Goal: Find contact information: Find contact information

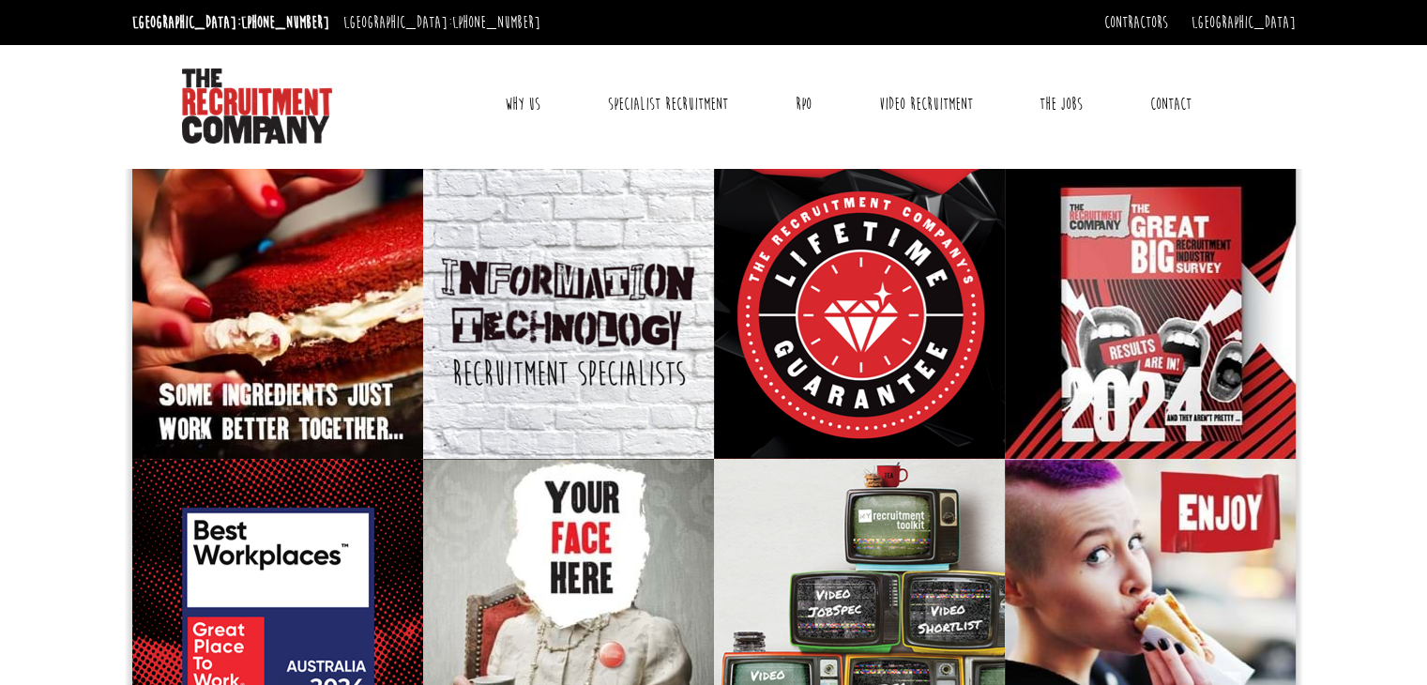
click at [1174, 95] on link "Contact" at bounding box center [1170, 104] width 69 height 47
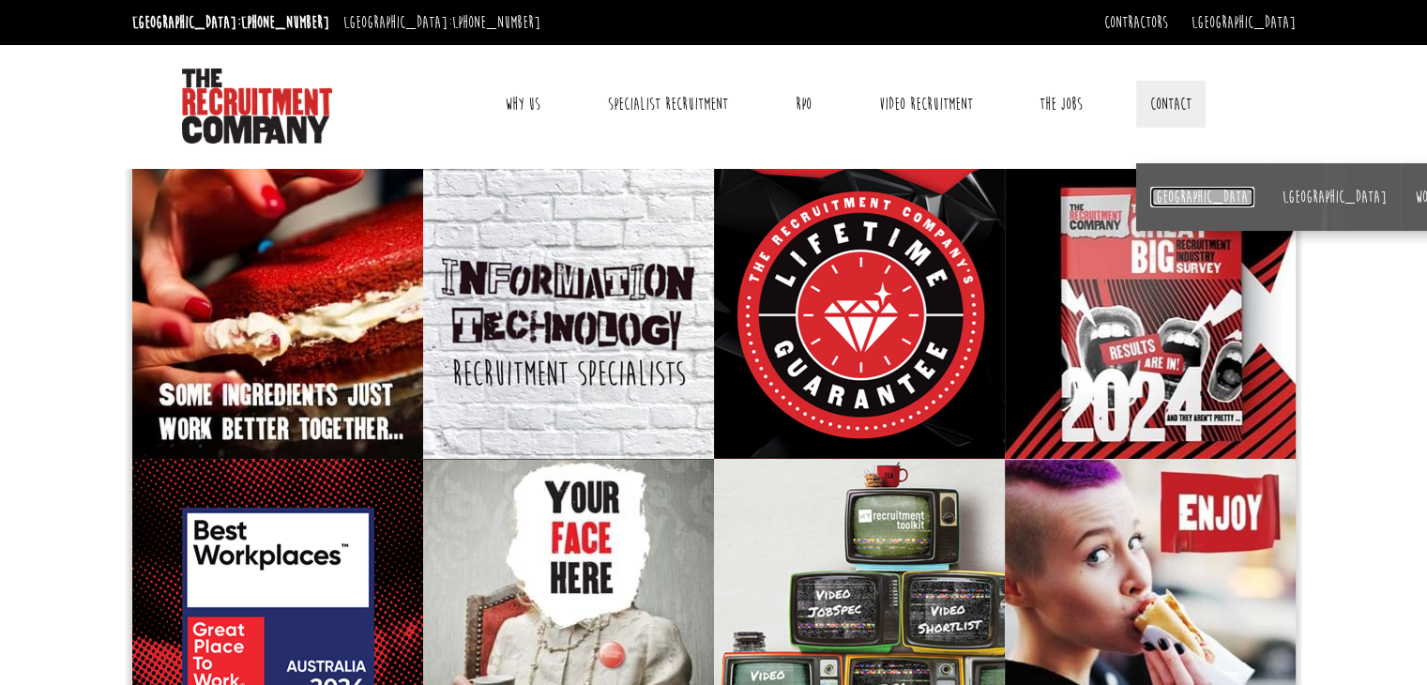
click at [1155, 196] on link "[GEOGRAPHIC_DATA]" at bounding box center [1202, 197] width 104 height 21
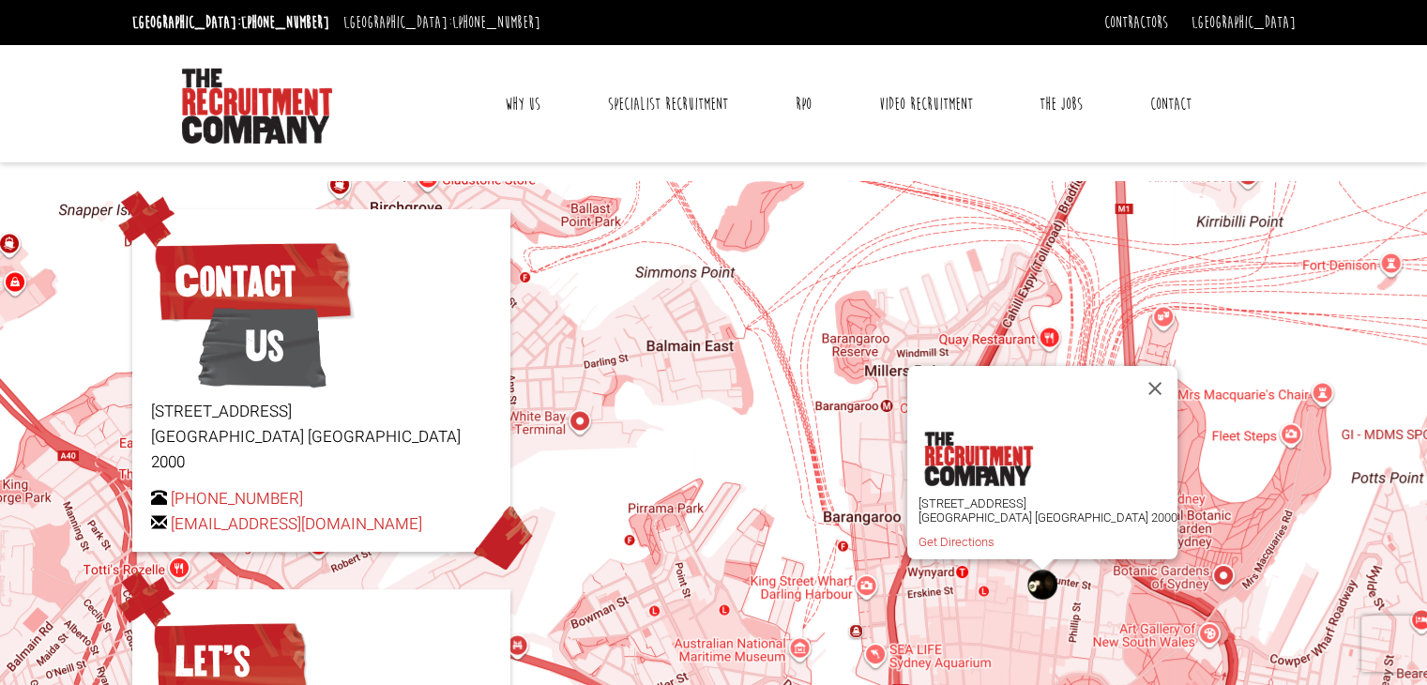
click at [535, 98] on link "Why Us" at bounding box center [523, 104] width 64 height 47
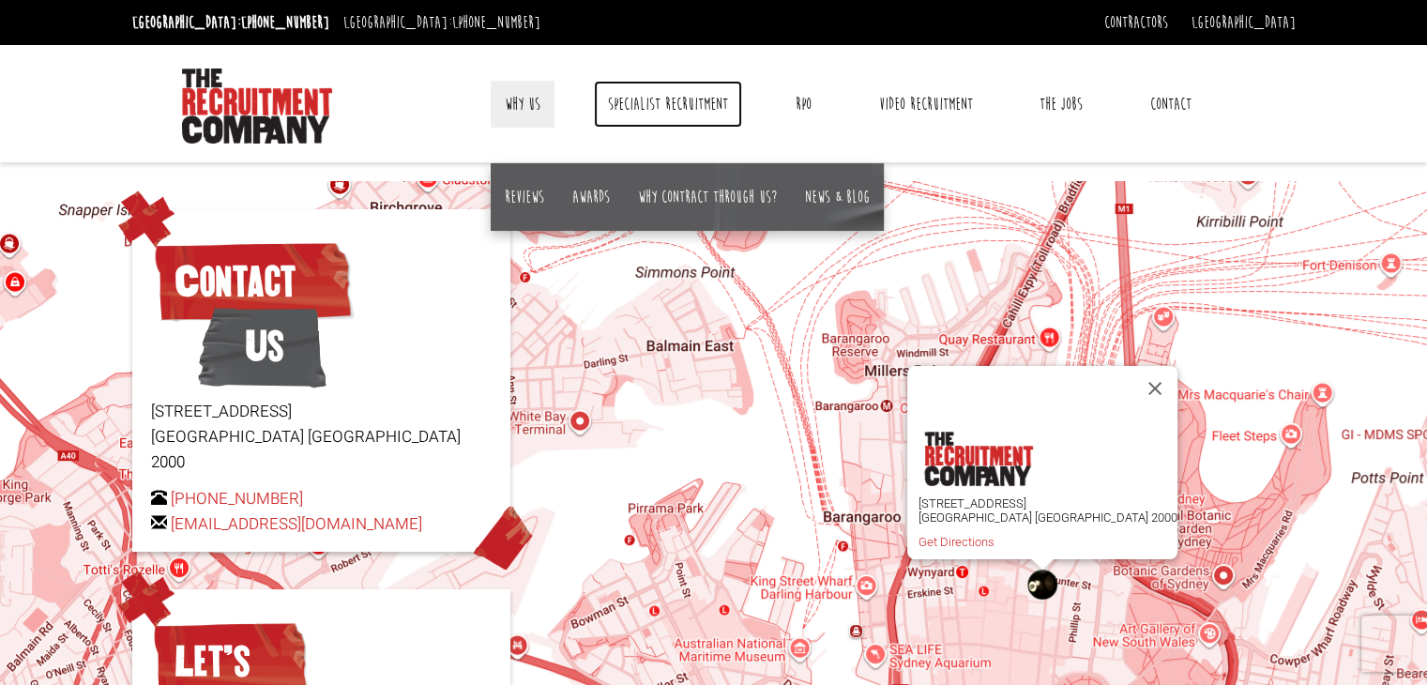
click at [665, 105] on link "Specialist Recruitment" at bounding box center [668, 104] width 148 height 47
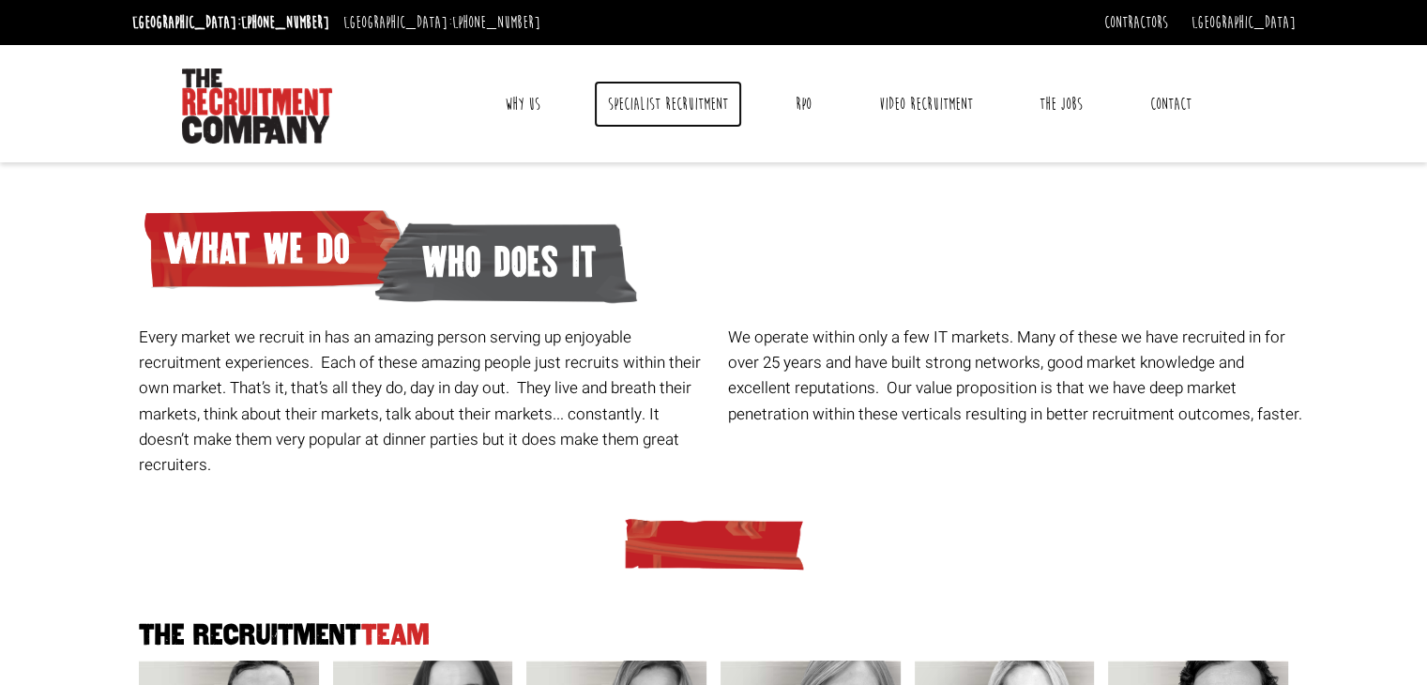
click at [653, 117] on link "Specialist Recruitment" at bounding box center [668, 104] width 148 height 47
click at [787, 98] on link "RPO" at bounding box center [803, 104] width 44 height 47
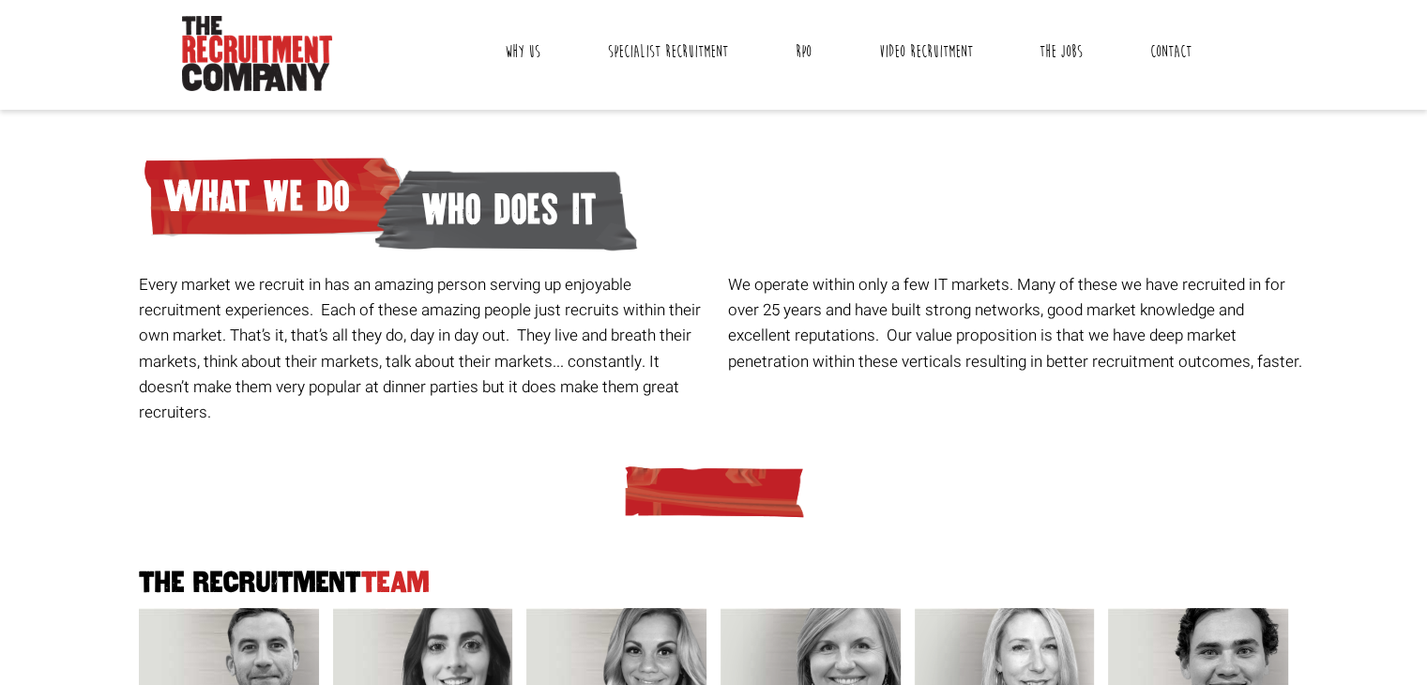
click at [1177, 50] on link "Contact" at bounding box center [1170, 51] width 69 height 47
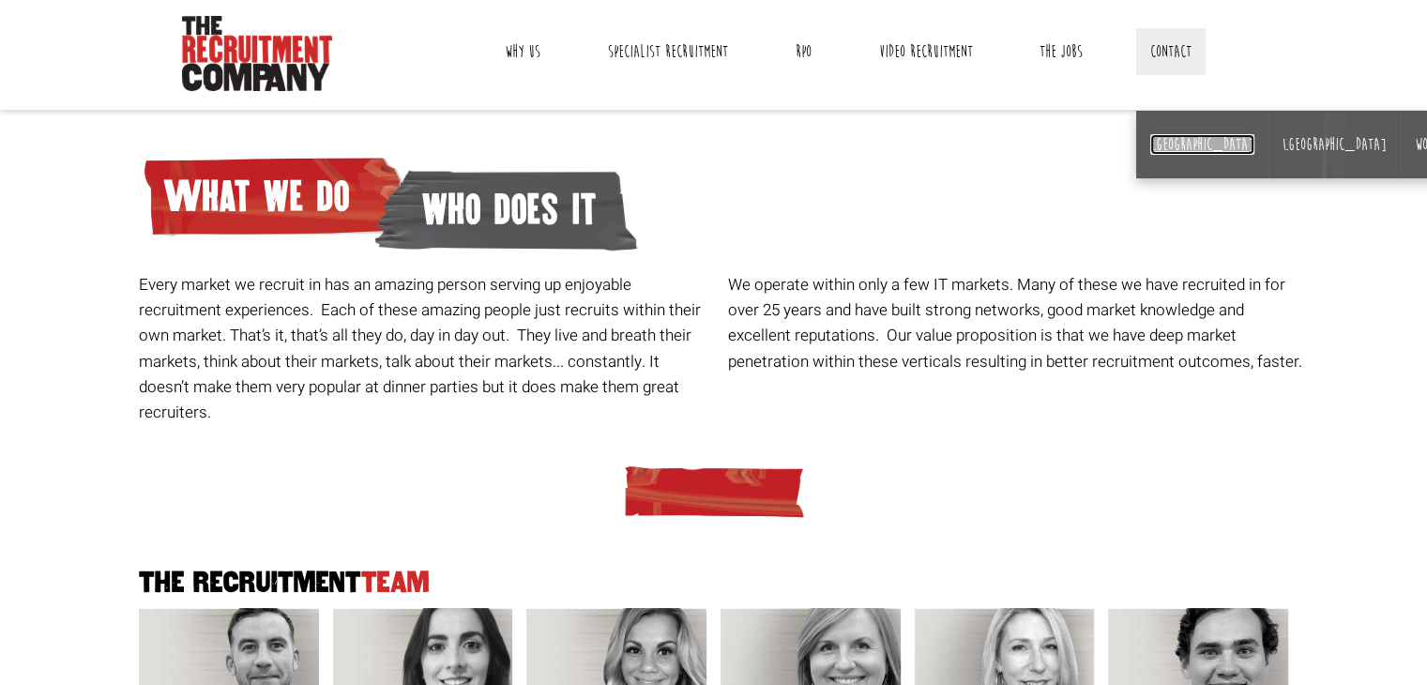
click at [1174, 134] on link "[GEOGRAPHIC_DATA]" at bounding box center [1202, 144] width 104 height 21
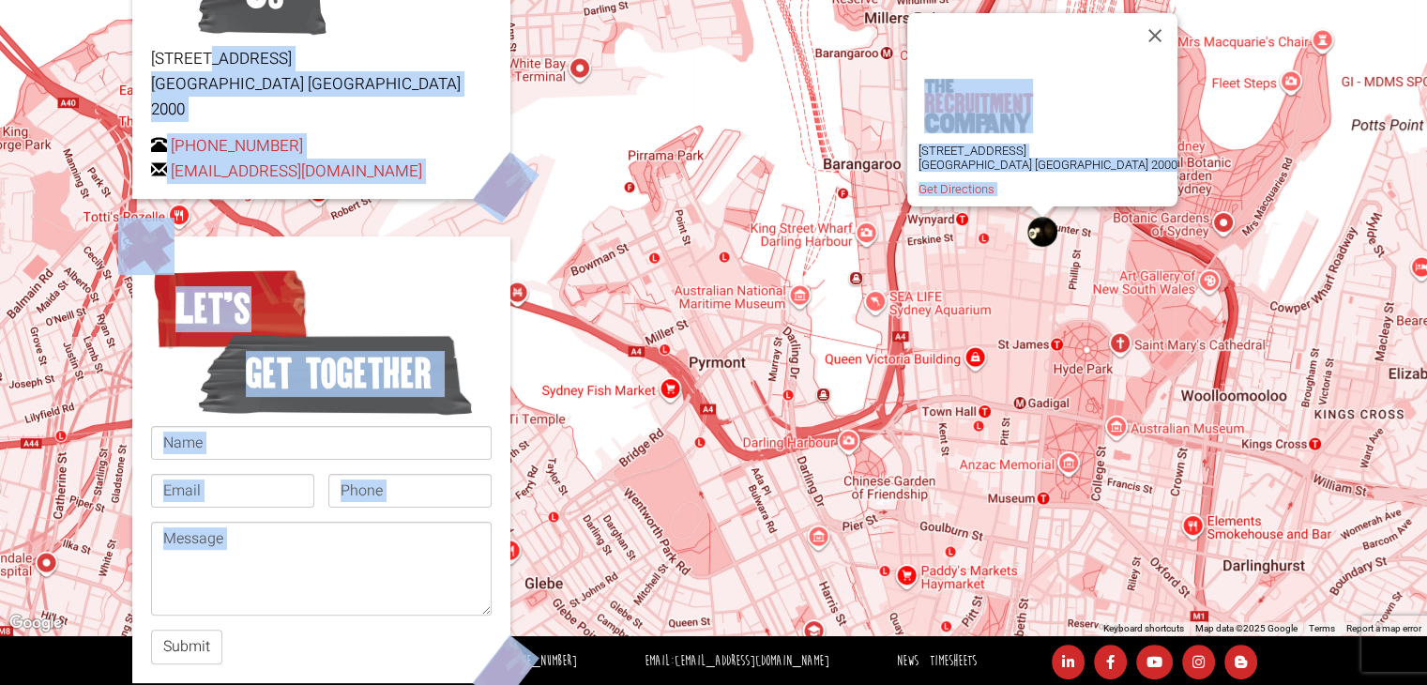
scroll to position [441, 0]
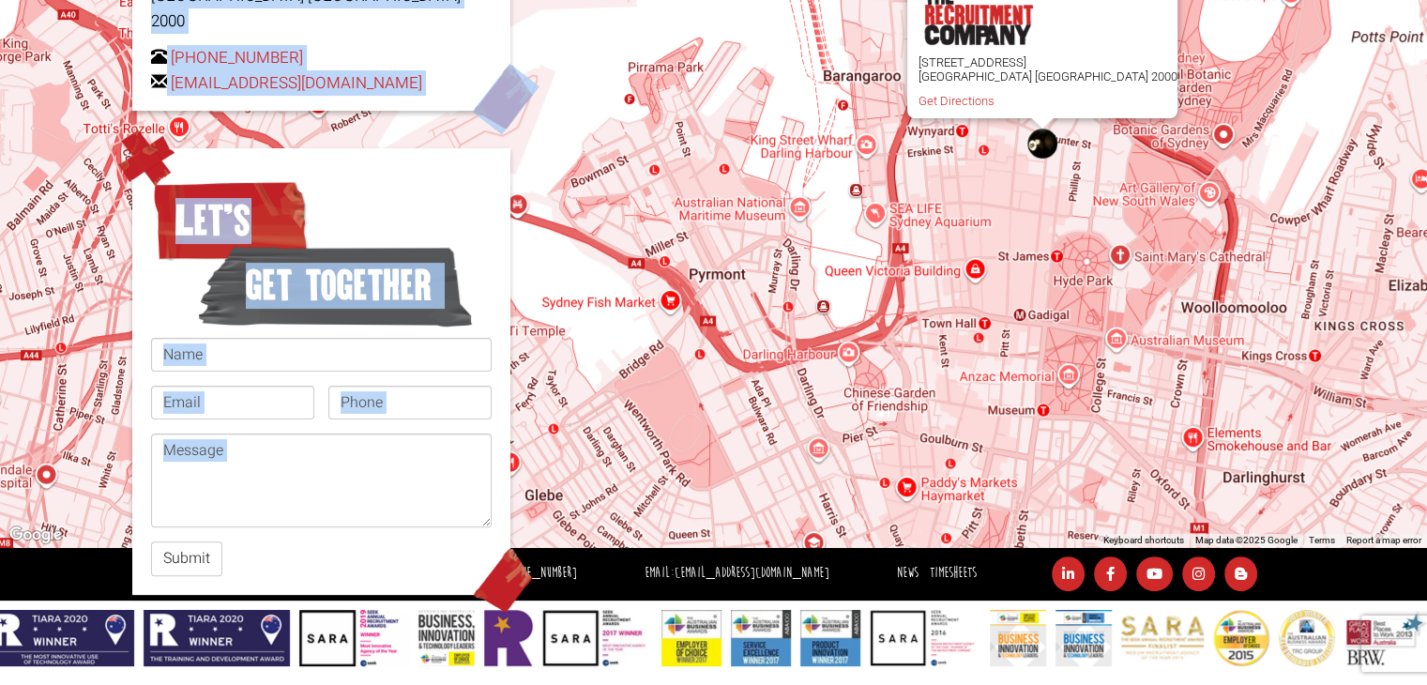
drag, startPoint x: 141, startPoint y: 127, endPoint x: 233, endPoint y: 536, distance: 419.2
click at [233, 536] on div "Contact Us Level 15, 1 Castlereagh Street Sydney NSW 2000 +61 2 8346 6700 hello…" at bounding box center [321, 181] width 392 height 826
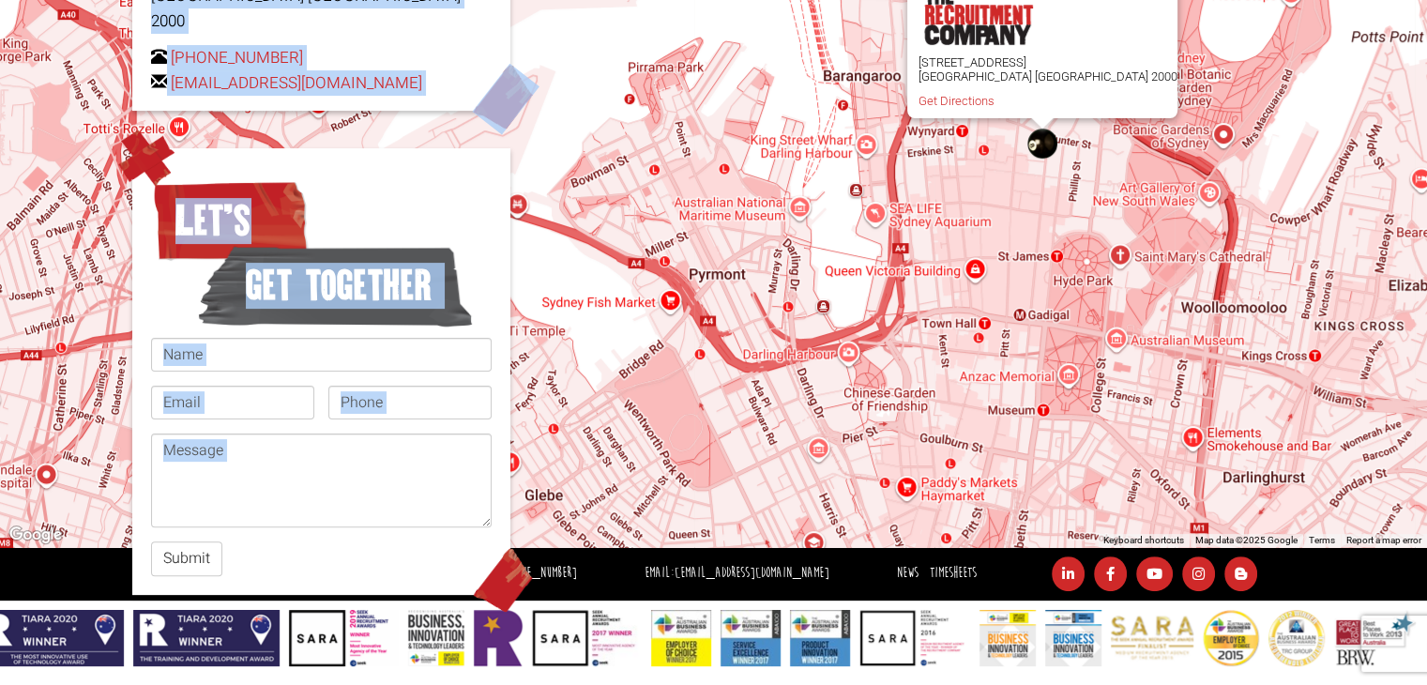
copy div "Level 15, 1 Castlereagh Street Sydney NSW 2000 +61 2 8346 6700 hello@therecruit…"
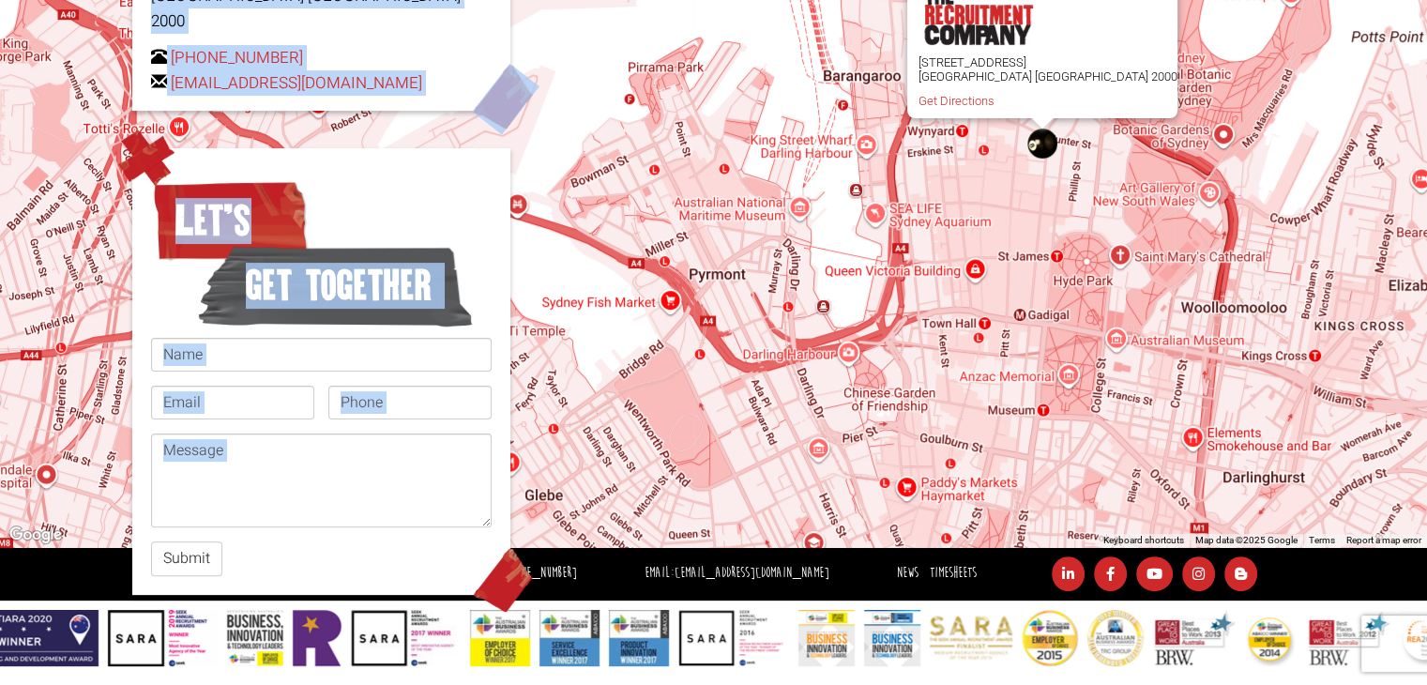
click at [724, 75] on div "Level 15, 1 Castlereagh Street Sydney NSW 2000 Get Directions" at bounding box center [713, 143] width 1427 height 807
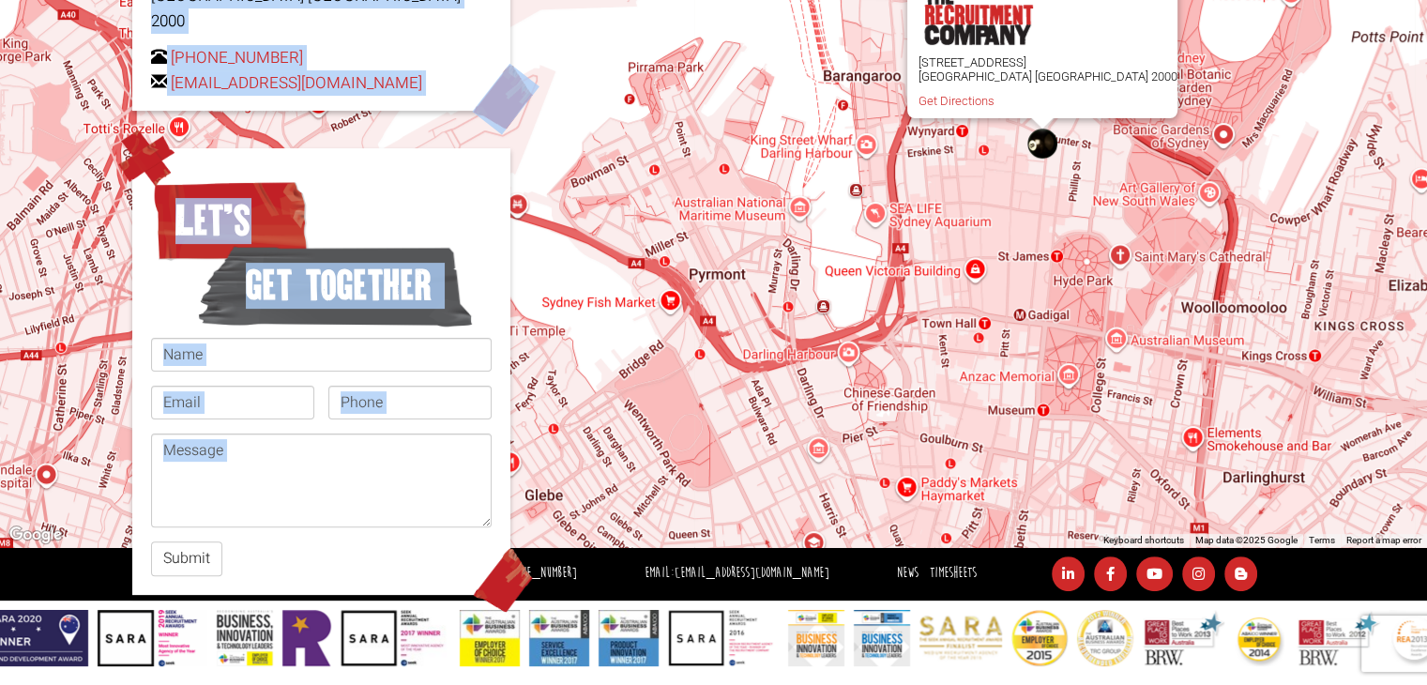
scroll to position [0, 0]
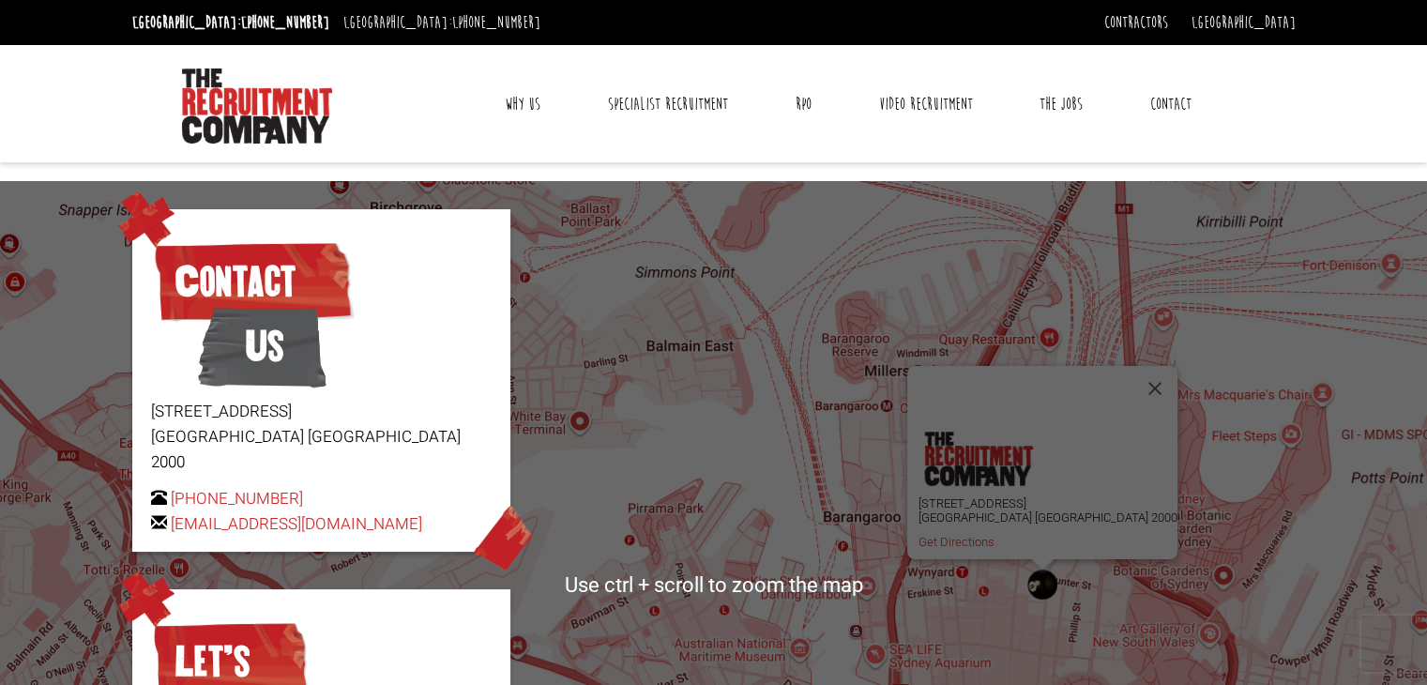
click at [473, 81] on ul "Why Us Reviews Awards Why contract through us? News & Blog Specialist Recruitme…" at bounding box center [847, 104] width 793 height 47
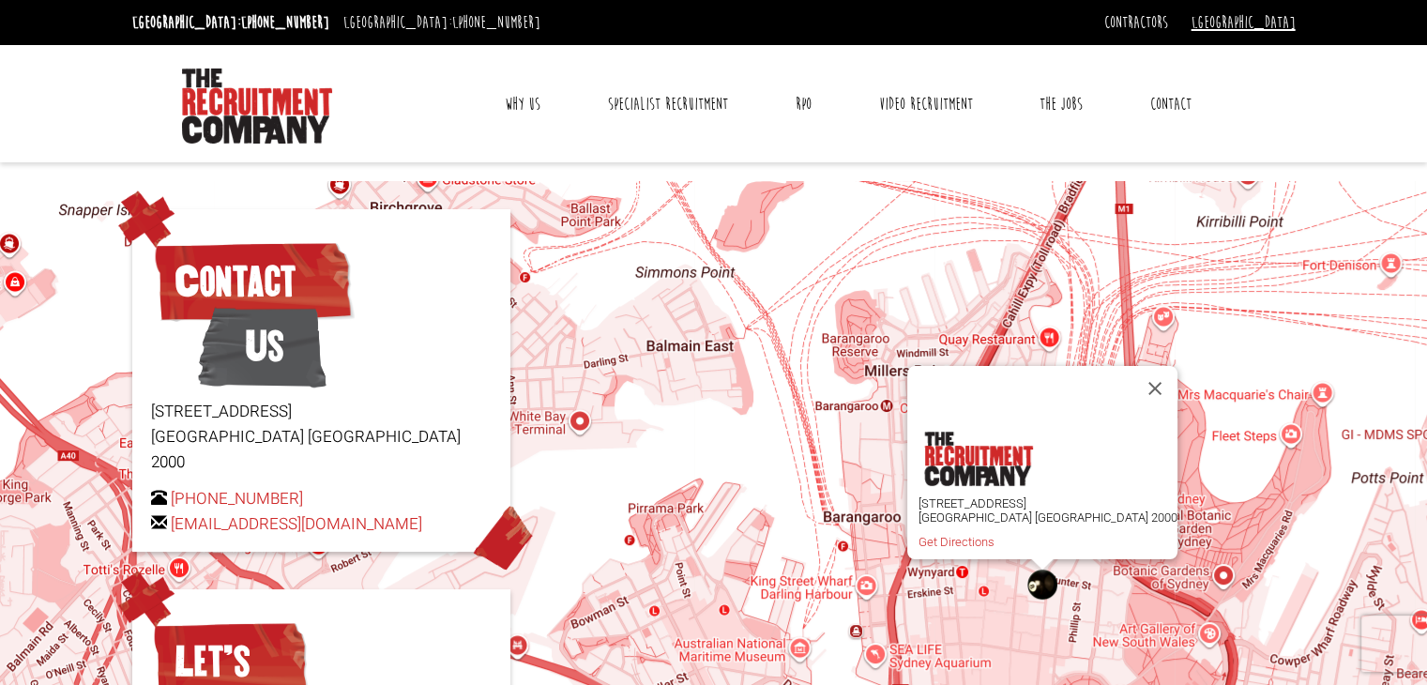
click at [1275, 29] on link "[GEOGRAPHIC_DATA]" at bounding box center [1243, 22] width 104 height 21
click at [1254, 53] on link "[GEOGRAPHIC_DATA]" at bounding box center [1233, 53] width 124 height 27
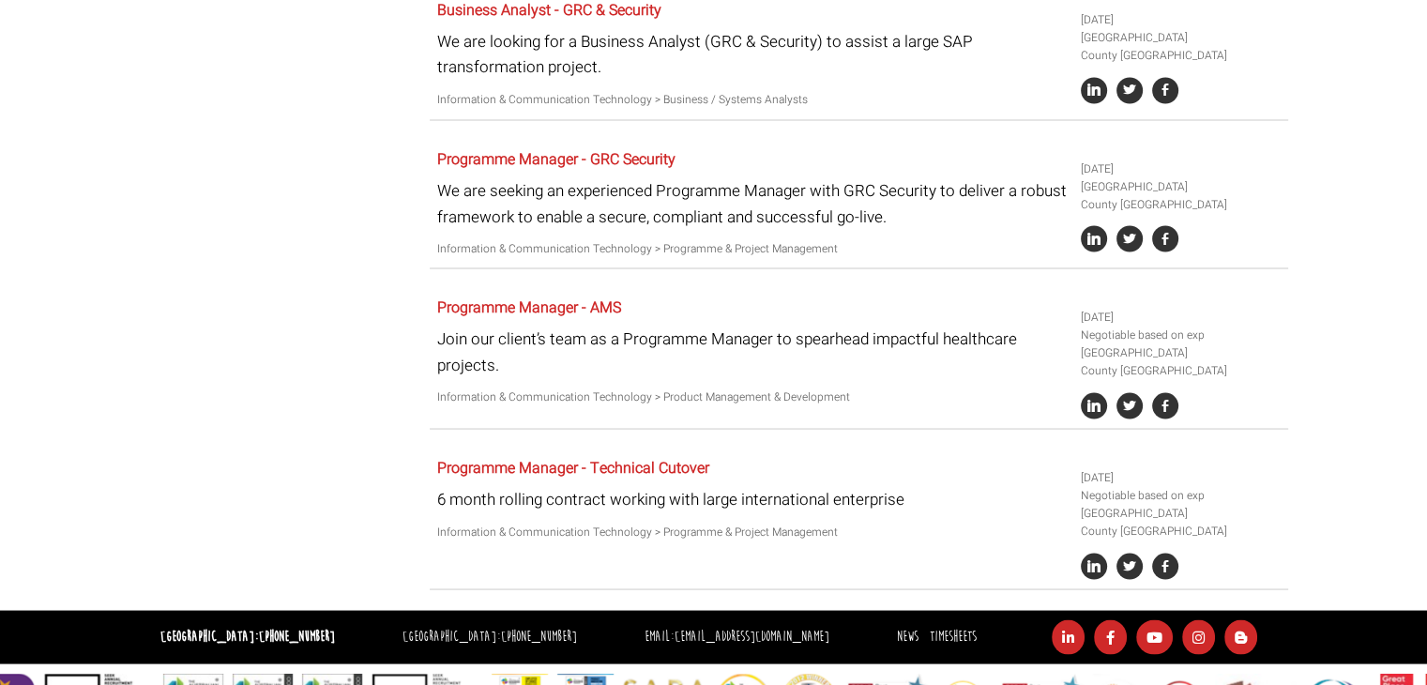
scroll to position [3493, 0]
